Goal: Navigation & Orientation: Understand site structure

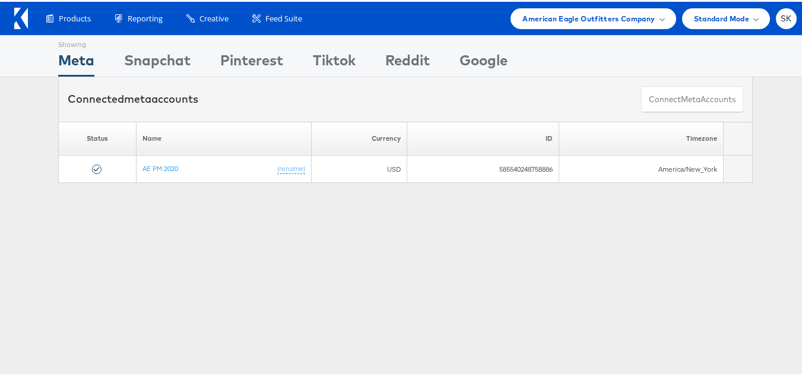
click at [14, 17] on icon at bounding box center [21, 16] width 14 height 21
click at [602, 23] on div "American Eagle Outfitters Company" at bounding box center [593, 17] width 165 height 21
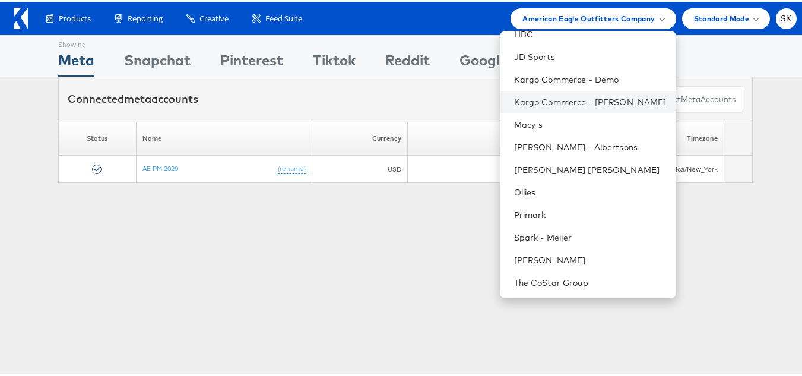
scroll to position [192, 0]
click at [27, 17] on icon at bounding box center [24, 16] width 7 height 21
